Goal: Information Seeking & Learning: Learn about a topic

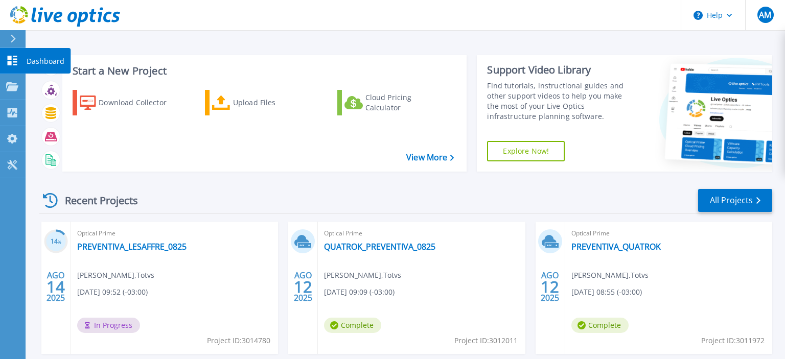
click at [9, 62] on icon at bounding box center [13, 61] width 10 height 10
click at [43, 66] on p "Dashboard" at bounding box center [46, 61] width 38 height 27
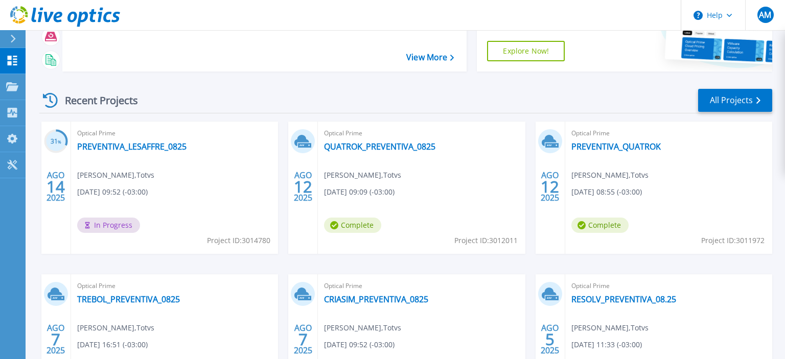
scroll to position [99, 0]
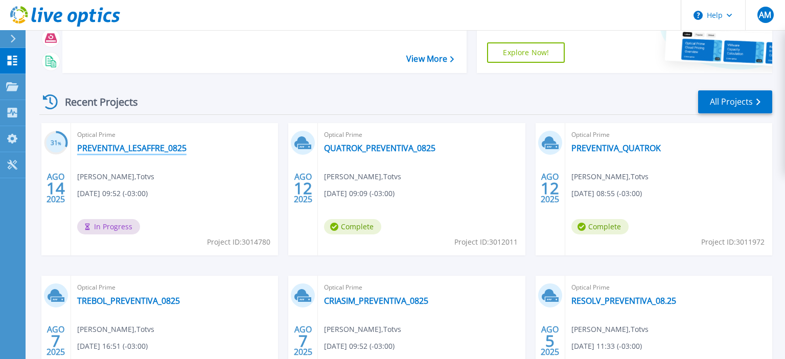
click at [114, 150] on link "PREVENTIVA_LESAFFRE_0825" at bounding box center [131, 148] width 109 height 10
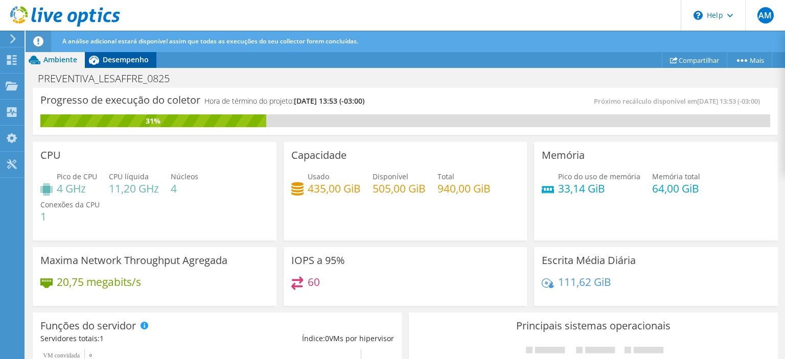
click at [129, 60] on span "Desempenho" at bounding box center [126, 60] width 46 height 10
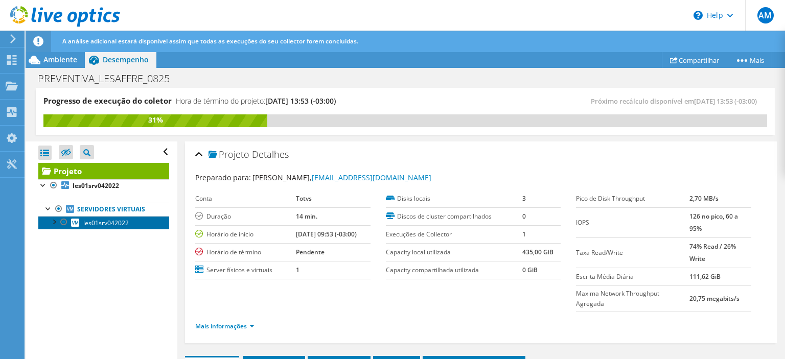
click at [103, 226] on span "les01srv042022" at bounding box center [106, 223] width 46 height 9
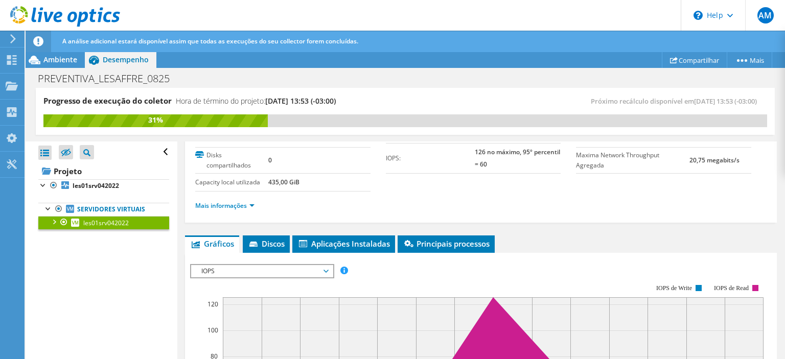
scroll to position [49, 0]
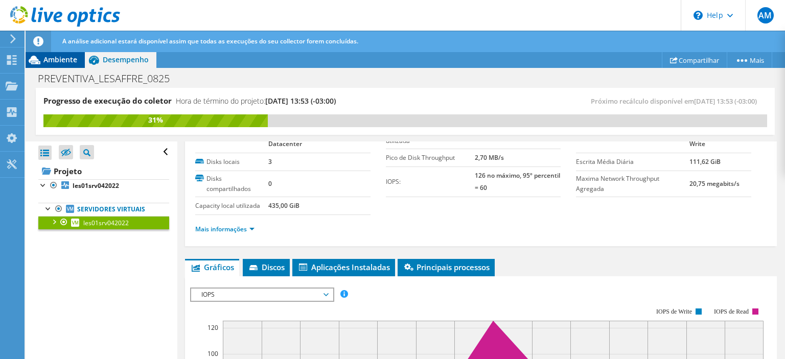
click at [50, 59] on span "Ambiente" at bounding box center [60, 60] width 34 height 10
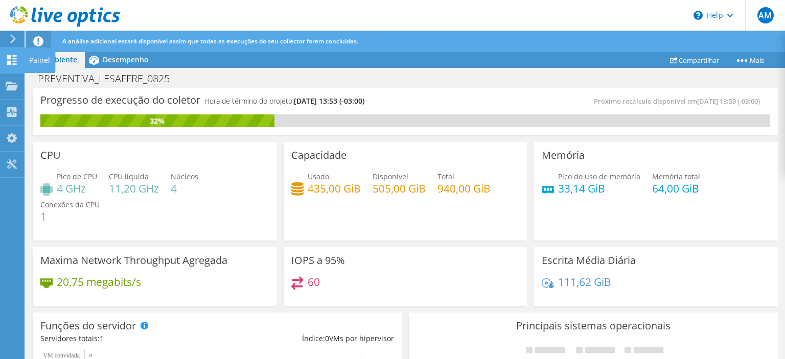
click at [33, 60] on div "Painel" at bounding box center [39, 61] width 31 height 26
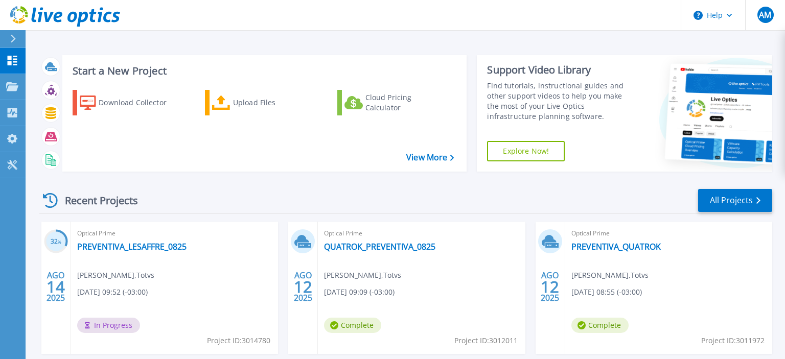
scroll to position [207, 0]
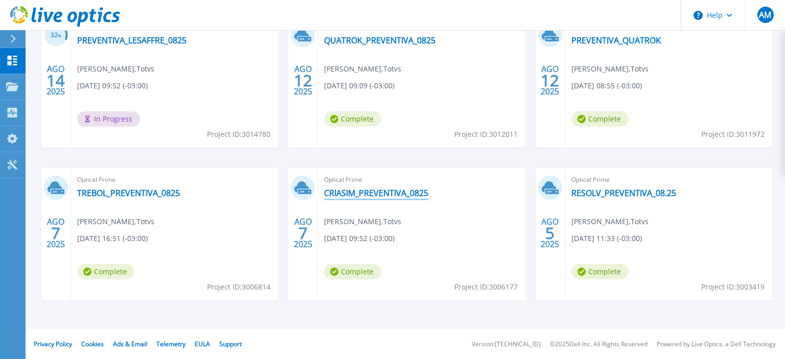
click at [364, 195] on link "CRIASIM_PREVENTIVA_0825" at bounding box center [376, 193] width 104 height 10
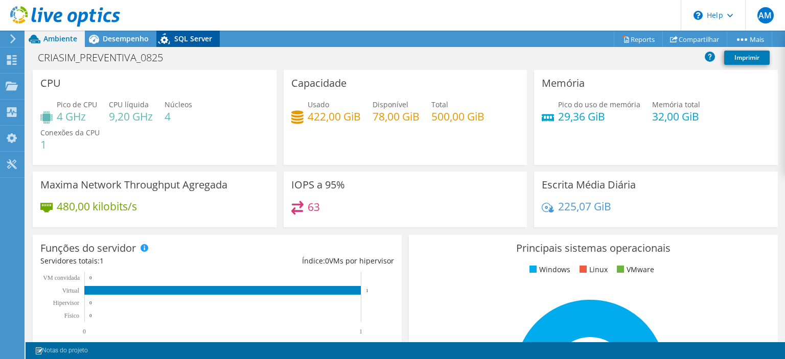
click at [189, 40] on span "SQL Server" at bounding box center [193, 39] width 38 height 10
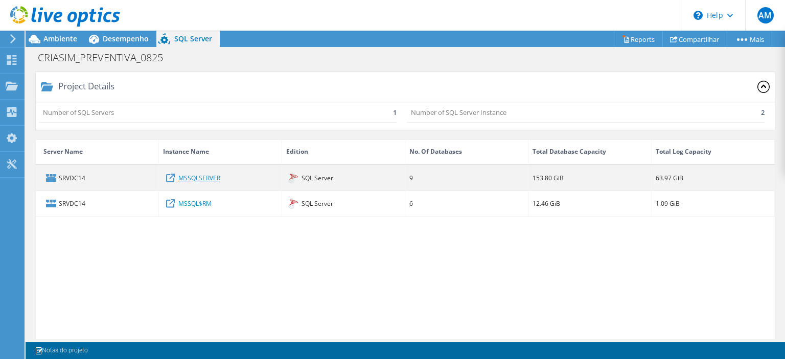
click at [199, 179] on link "MSSQLSERVER" at bounding box center [199, 177] width 42 height 11
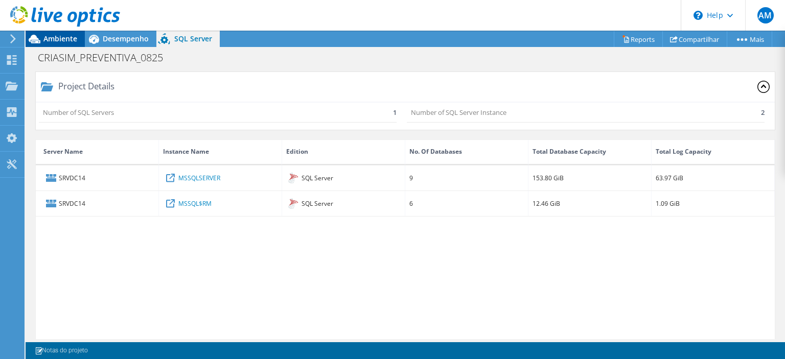
click at [70, 40] on span "Ambiente" at bounding box center [60, 39] width 34 height 10
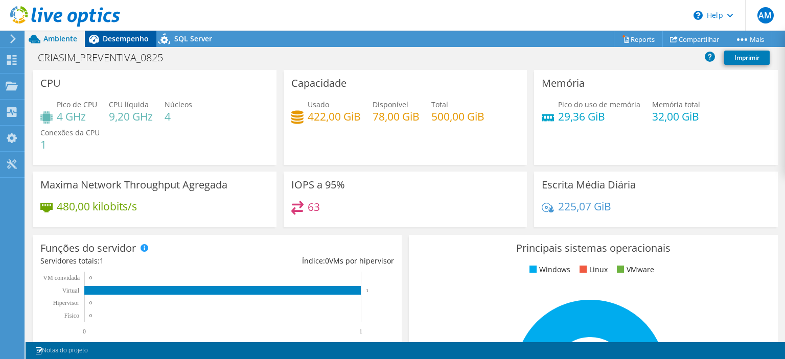
click at [131, 40] on span "Desempenho" at bounding box center [126, 39] width 46 height 10
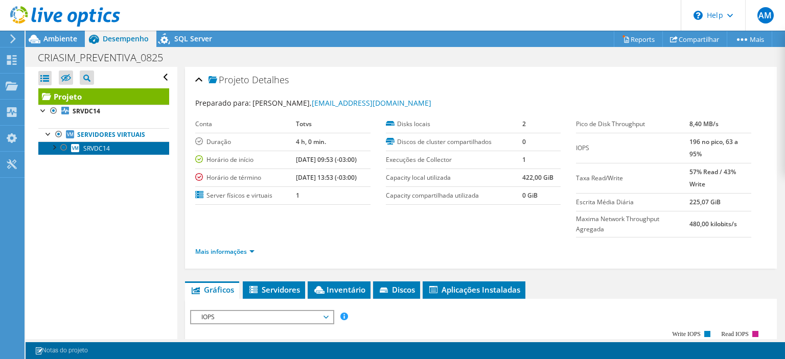
click at [96, 148] on span "SRVDC14" at bounding box center [96, 148] width 27 height 9
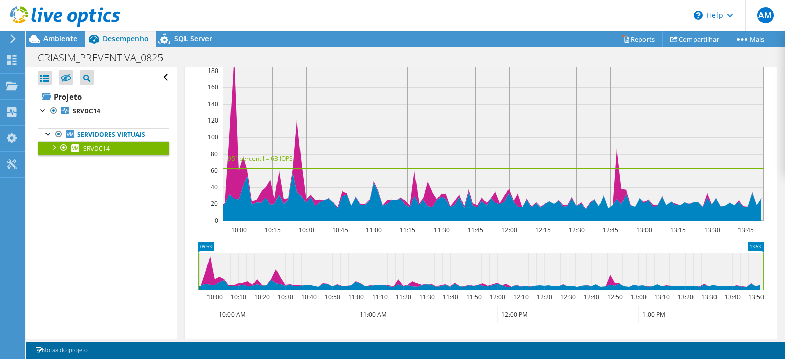
scroll to position [147, 0]
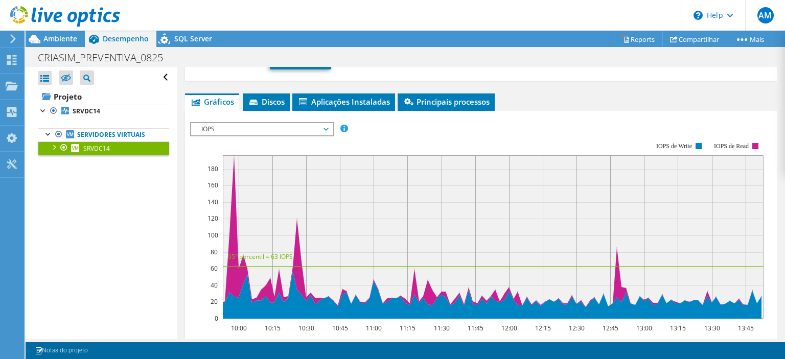
click at [321, 125] on span "IOPS" at bounding box center [261, 129] width 131 height 12
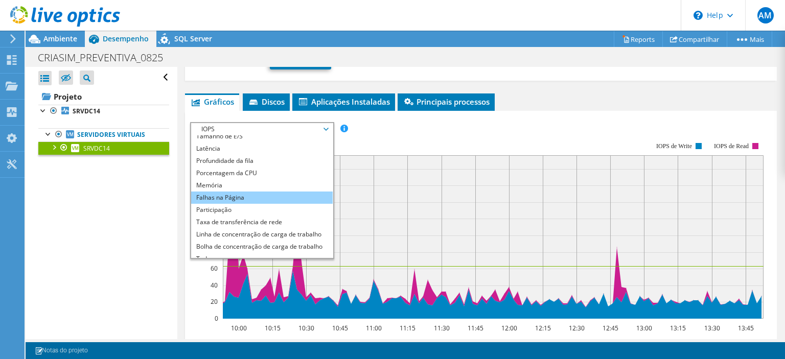
scroll to position [37, 0]
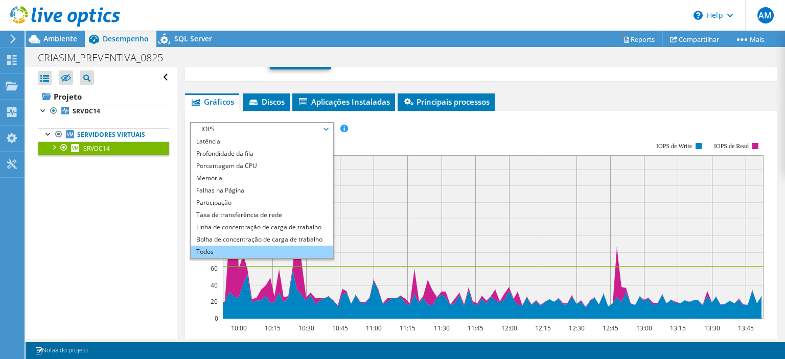
click at [220, 246] on li "Todos" at bounding box center [262, 252] width 142 height 12
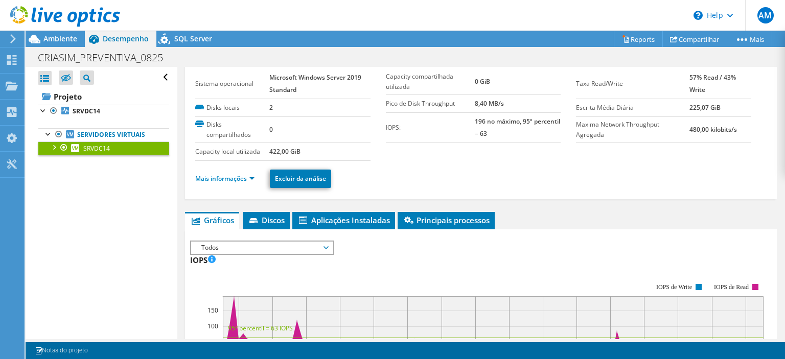
scroll to position [0, 0]
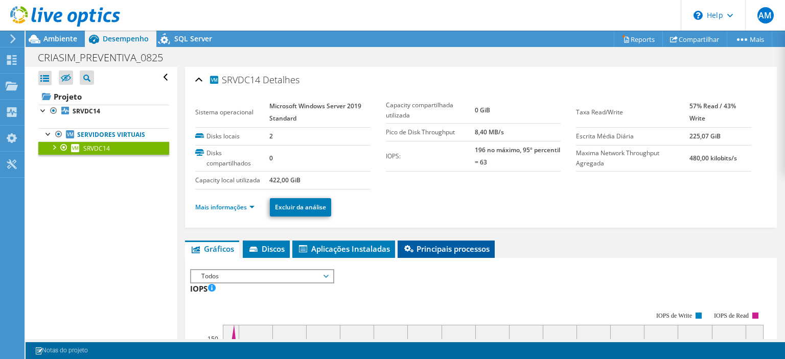
click at [472, 249] on span "Principais processos" at bounding box center [446, 249] width 87 height 10
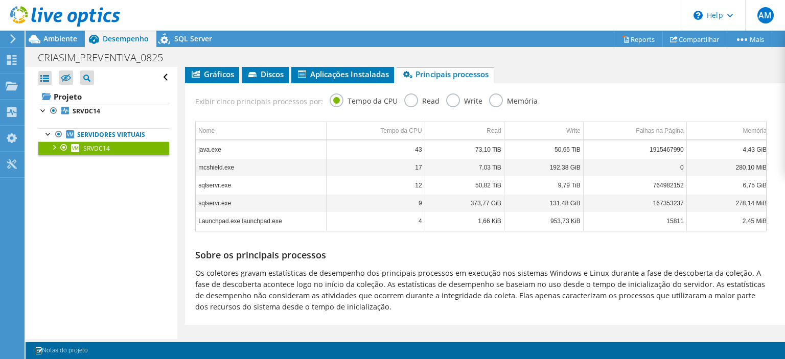
scroll to position [177, 0]
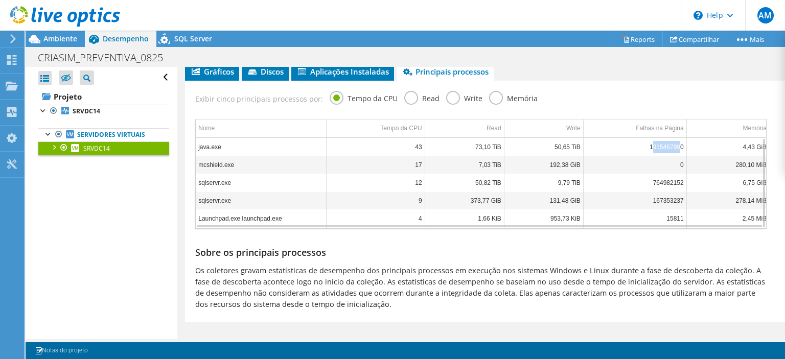
drag, startPoint x: 656, startPoint y: 147, endPoint x: 680, endPoint y: 148, distance: 24.6
click at [680, 148] on td "1915467990" at bounding box center [634, 147] width 103 height 18
click at [272, 75] on span "Discos" at bounding box center [265, 71] width 37 height 10
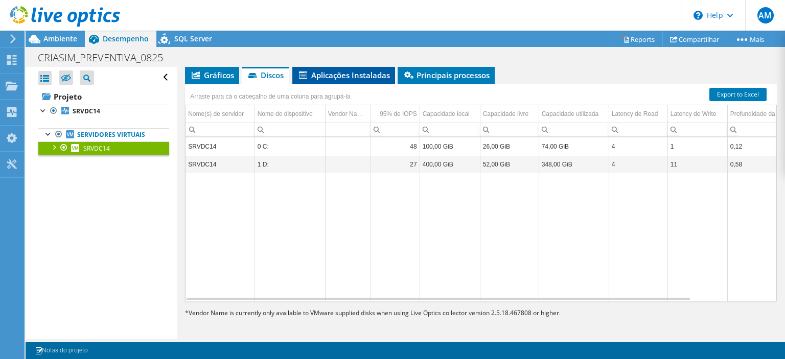
click at [332, 72] on span "Aplicações Instaladas" at bounding box center [344, 75] width 93 height 10
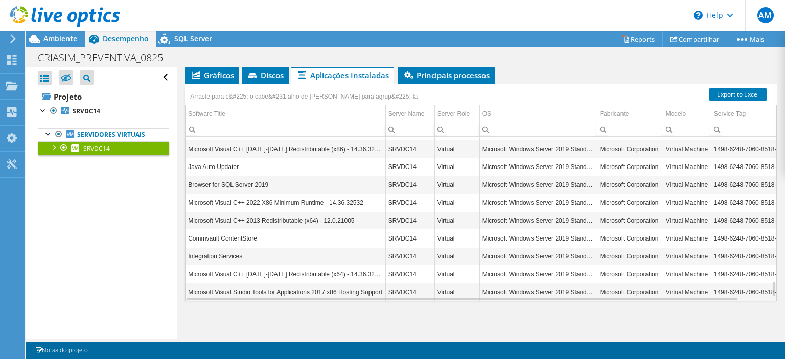
scroll to position [1473, 0]
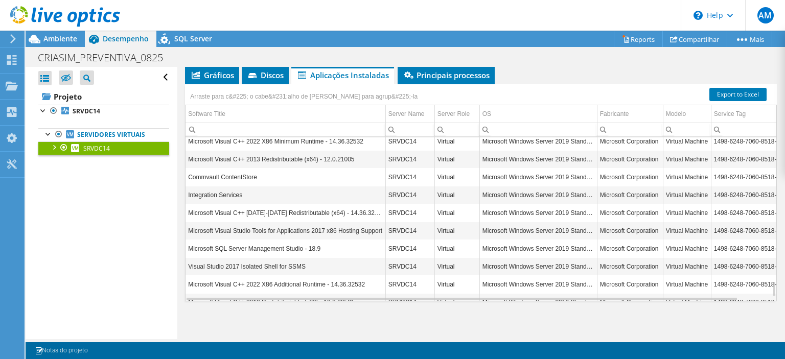
click at [232, 128] on input "Column Software Title, Filter cell" at bounding box center [286, 129] width 200 height 13
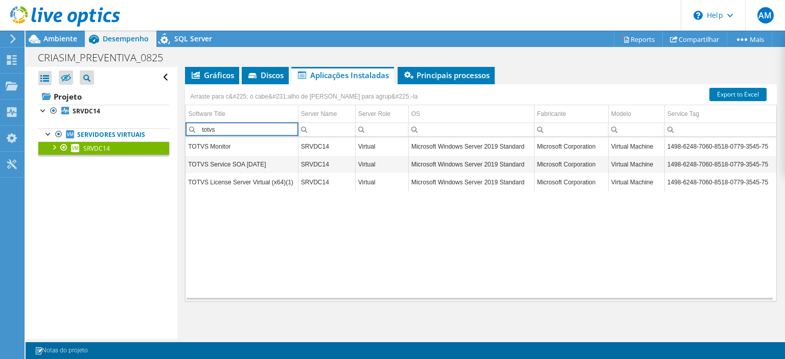
scroll to position [0, 0]
type input "t"
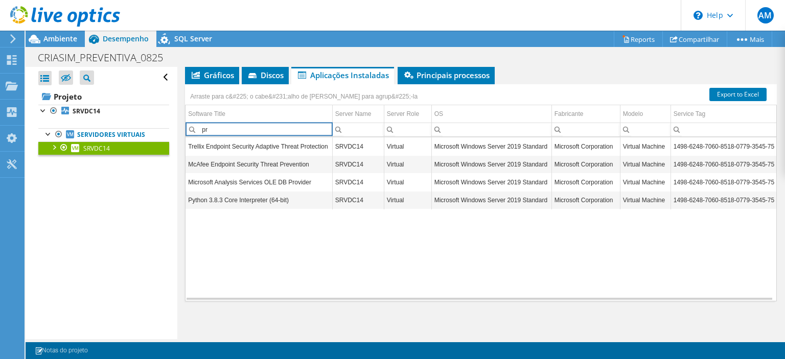
type input "p"
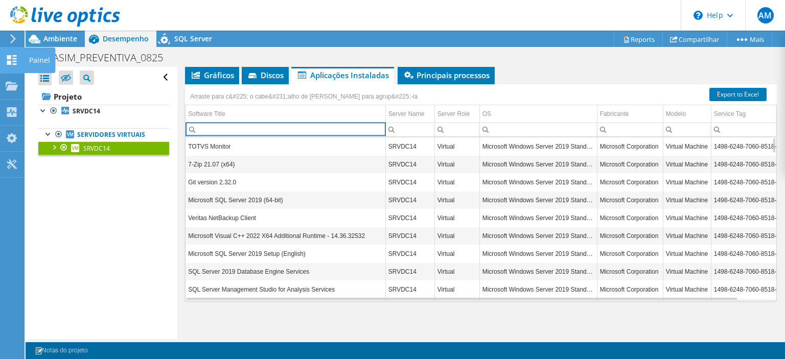
click at [43, 59] on div "Painel" at bounding box center [39, 61] width 31 height 26
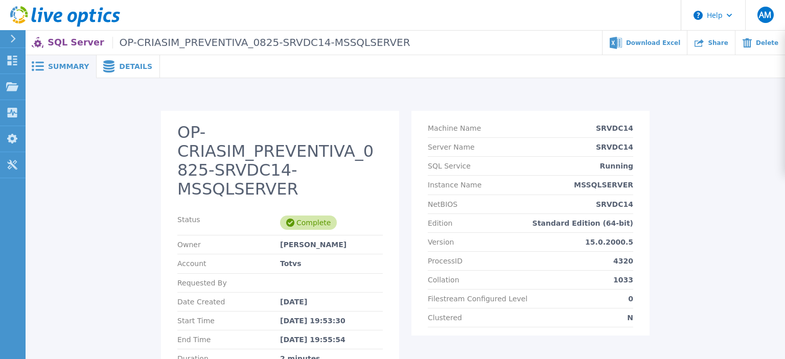
click at [132, 69] on span "Details" at bounding box center [135, 66] width 33 height 7
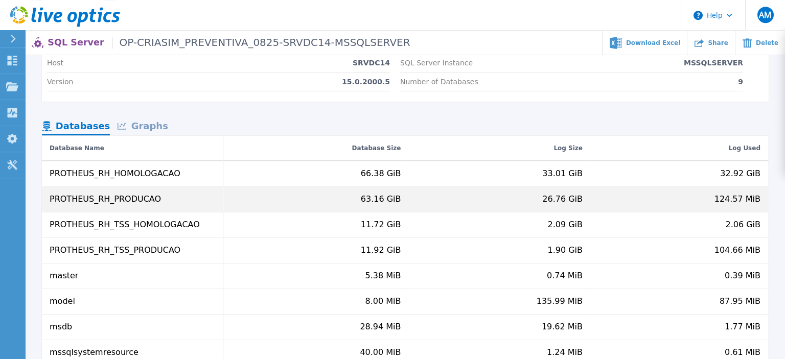
scroll to position [54, 0]
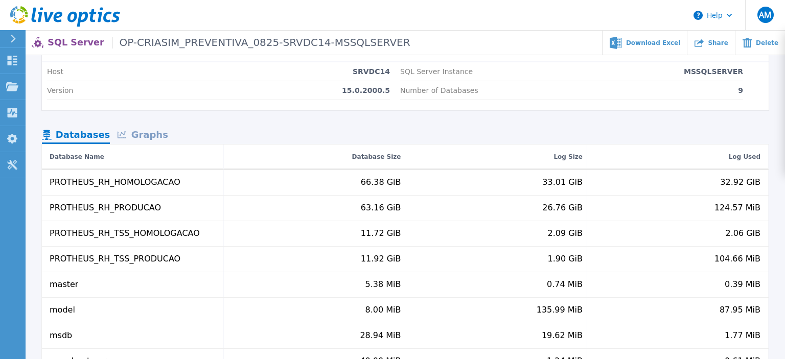
click at [150, 136] on div "Graphs" at bounding box center [142, 136] width 65 height 18
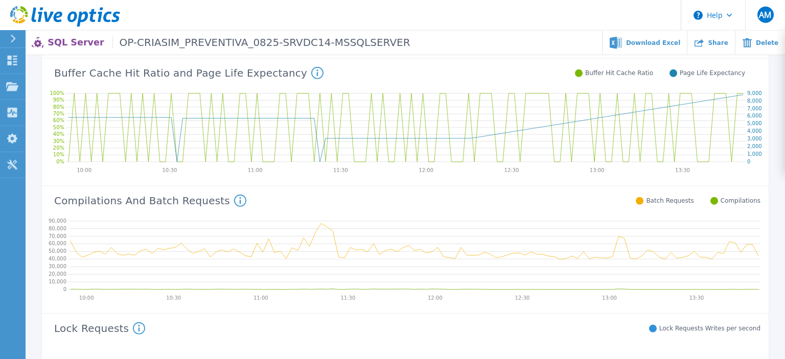
scroll to position [270, 0]
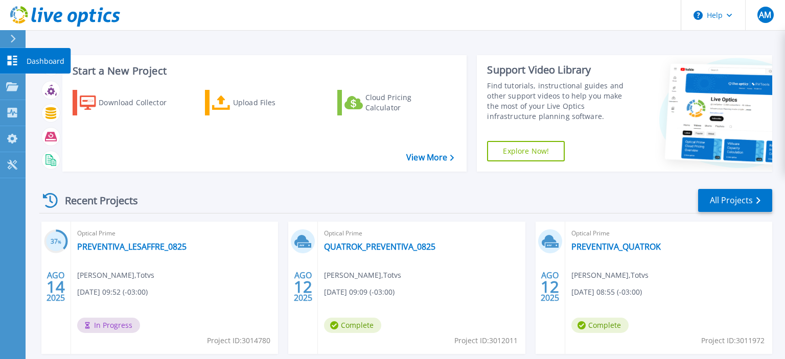
click at [32, 61] on p "Dashboard" at bounding box center [46, 61] width 38 height 27
